Goal: Entertainment & Leisure: Consume media (video, audio)

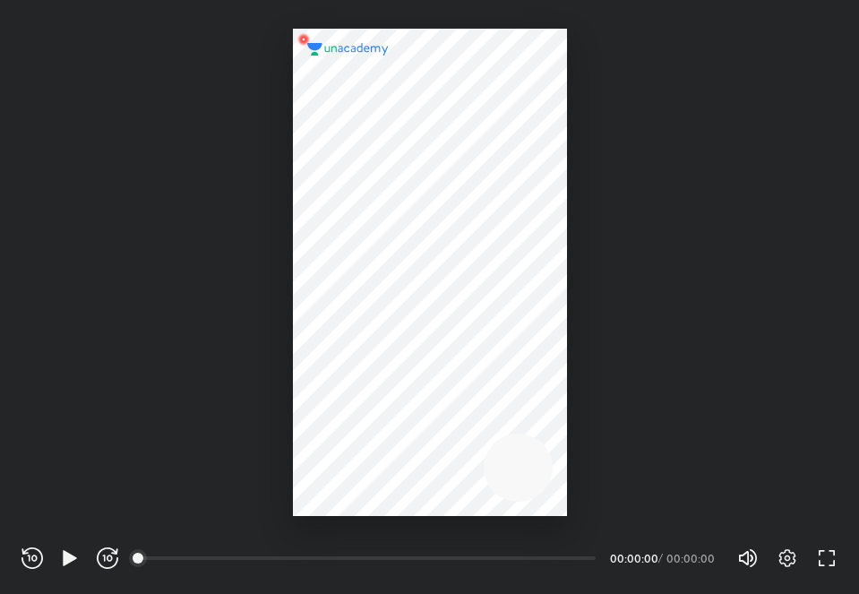
scroll to position [594, 859]
click at [79, 558] on icon "button" at bounding box center [69, 557] width 21 height 21
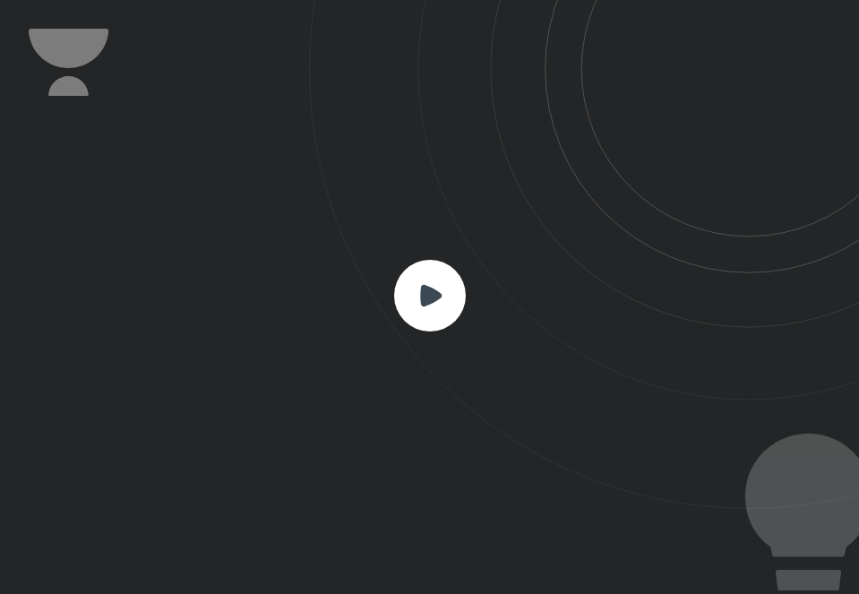
click at [437, 268] on rect at bounding box center [430, 296] width 72 height 72
click at [437, 272] on rect at bounding box center [430, 296] width 72 height 72
click at [437, 236] on icon at bounding box center [584, 254] width 550 height 508
click at [459, 347] on icon at bounding box center [584, 254] width 550 height 508
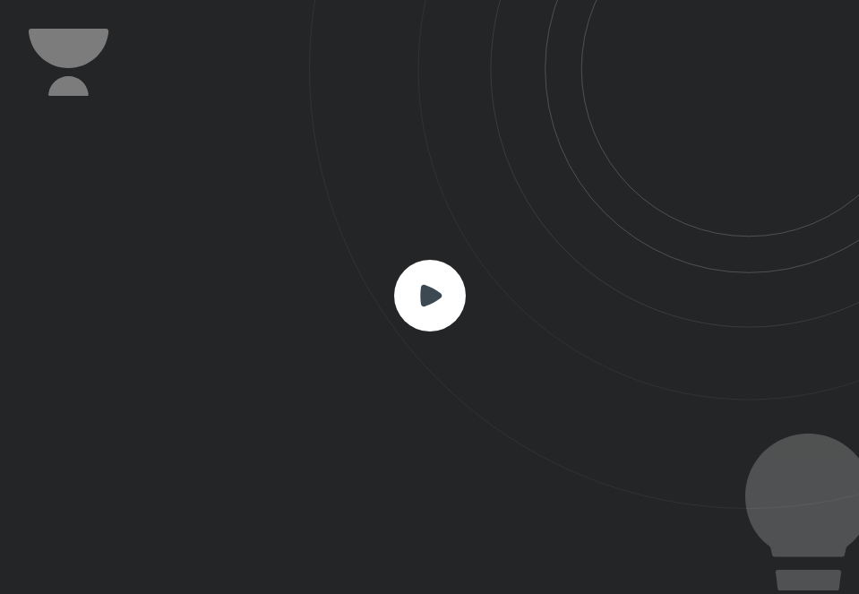
click at [431, 295] on icon at bounding box center [430, 294] width 21 height 21
click at [453, 299] on rect at bounding box center [430, 296] width 72 height 72
click at [457, 257] on icon at bounding box center [584, 254] width 550 height 508
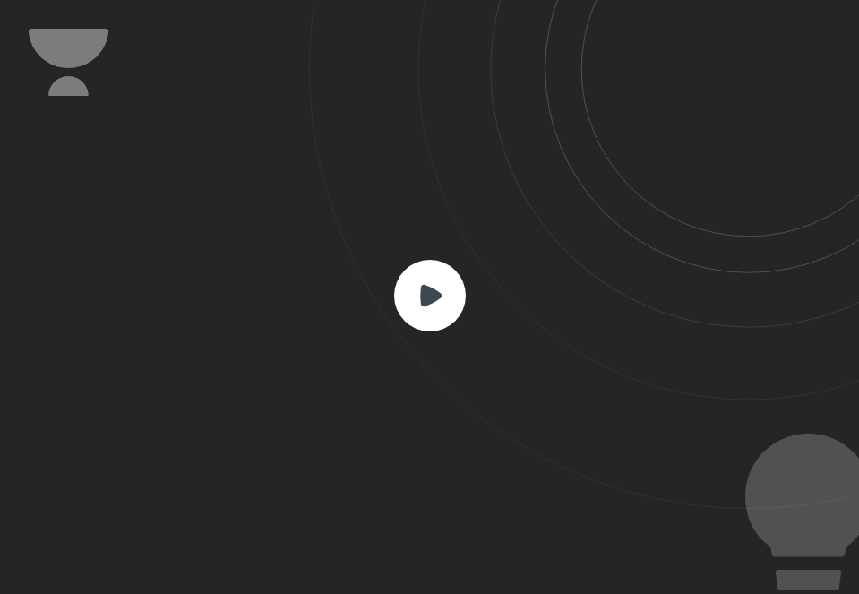
click at [457, 257] on icon at bounding box center [584, 254] width 550 height 508
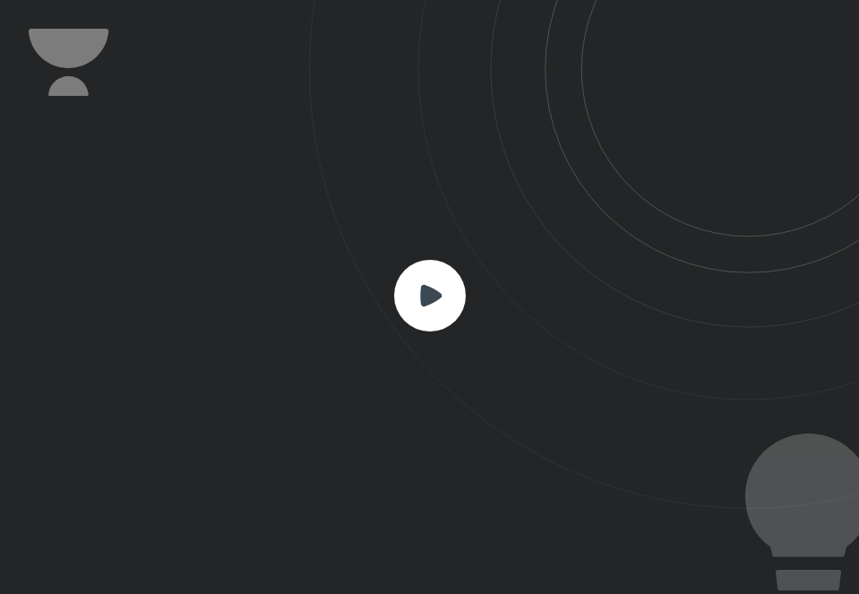
click at [449, 282] on rect at bounding box center [430, 296] width 72 height 72
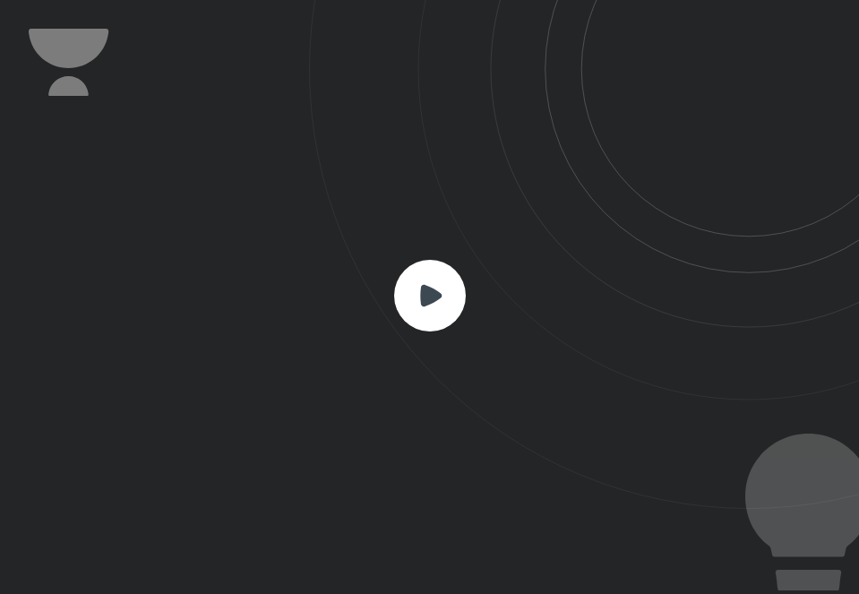
click at [449, 282] on rect at bounding box center [430, 296] width 72 height 72
click at [322, 250] on icon at bounding box center [584, 254] width 550 height 508
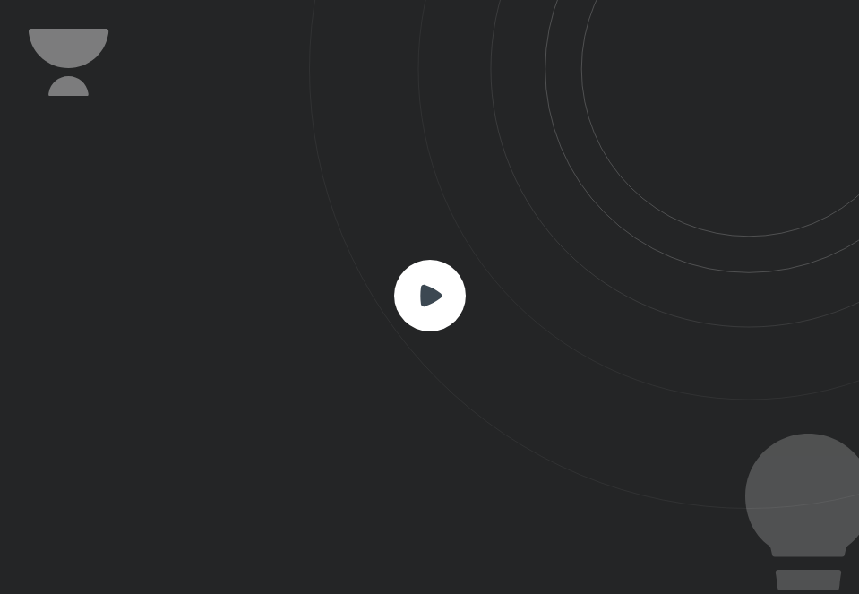
click at [322, 250] on icon at bounding box center [584, 254] width 550 height 508
click at [444, 275] on rect at bounding box center [430, 296] width 72 height 72
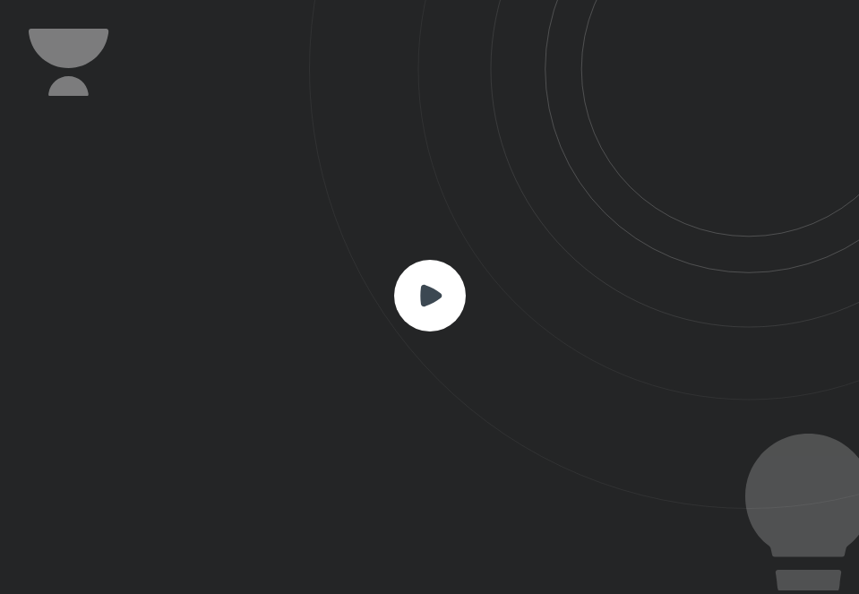
click at [444, 275] on rect at bounding box center [430, 296] width 72 height 72
